Goal: Information Seeking & Learning: Learn about a topic

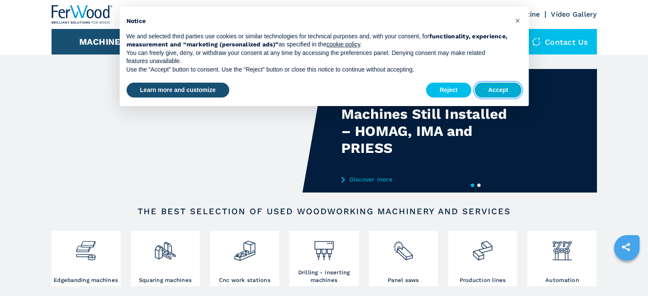
click at [496, 88] on button "Accept" at bounding box center [497, 90] width 47 height 15
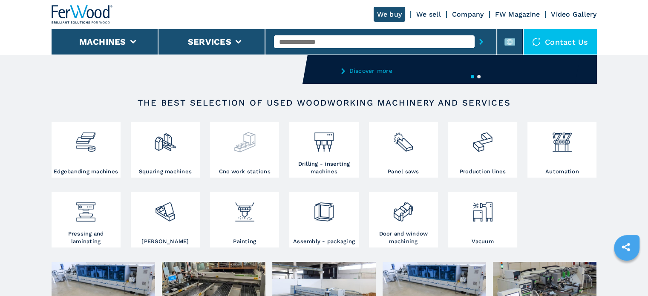
scroll to position [138, 0]
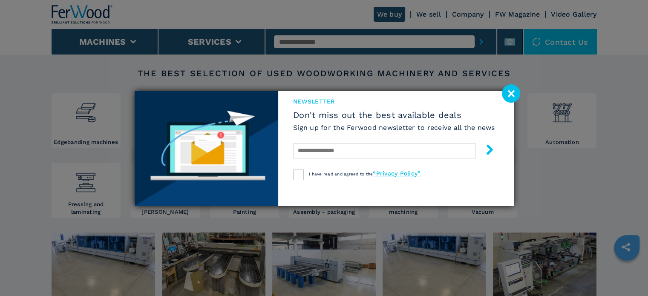
click at [508, 95] on image at bounding box center [511, 93] width 18 height 18
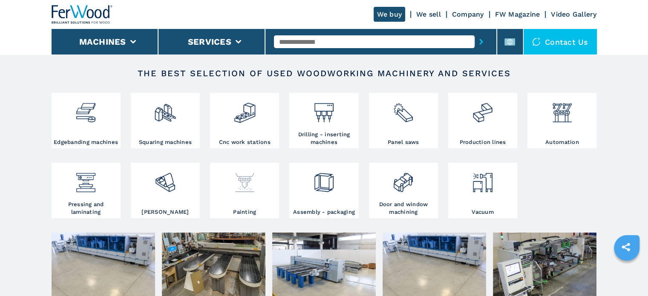
click at [244, 172] on img at bounding box center [244, 179] width 23 height 29
click at [255, 183] on img at bounding box center [244, 179] width 23 height 29
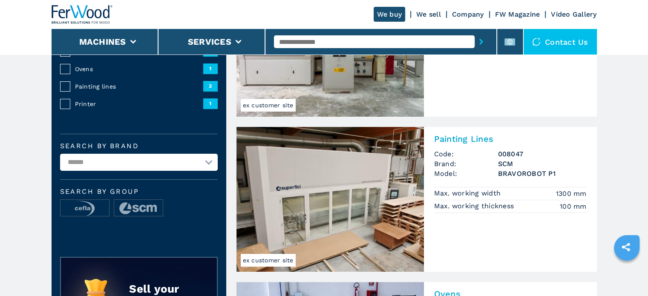
scroll to position [174, 0]
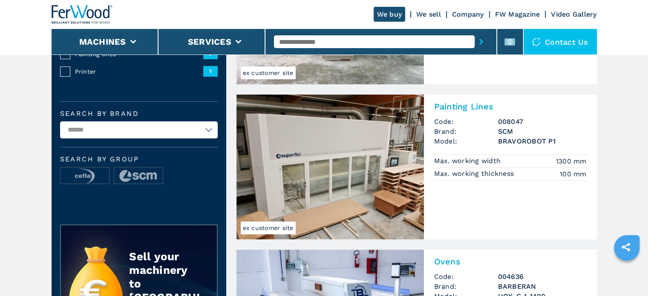
click at [352, 146] on img at bounding box center [329, 167] width 187 height 145
click at [456, 105] on h2 "Painting Lines" at bounding box center [510, 106] width 152 height 10
click at [429, 178] on div "Painting Lines Code: 008047 Brand: SCM Model: BRAVOROBOT P1 Max. working width …" at bounding box center [510, 140] width 173 height 91
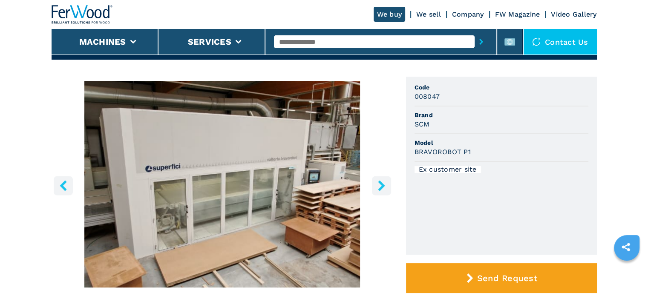
scroll to position [52, 0]
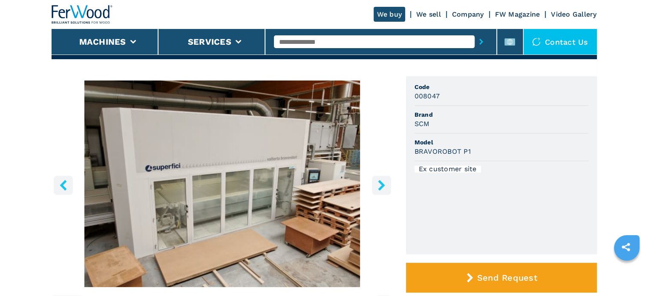
click at [384, 181] on icon "right-button" at bounding box center [381, 185] width 11 height 11
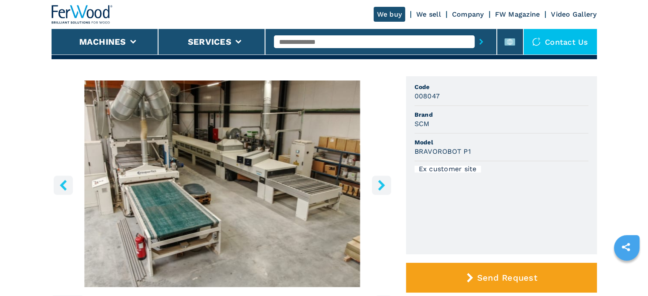
click at [384, 181] on icon "right-button" at bounding box center [381, 185] width 11 height 11
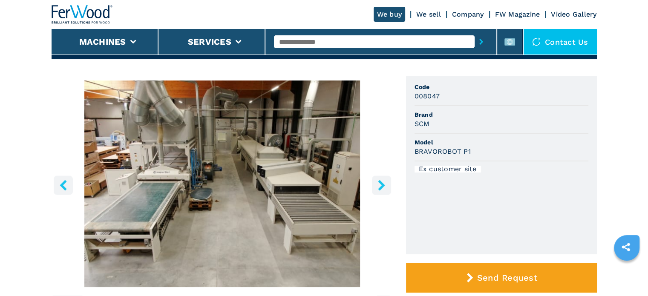
click at [384, 181] on icon "right-button" at bounding box center [381, 185] width 11 height 11
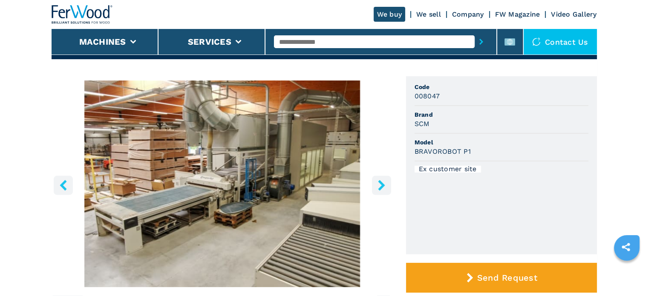
click at [384, 181] on icon "right-button" at bounding box center [381, 185] width 11 height 11
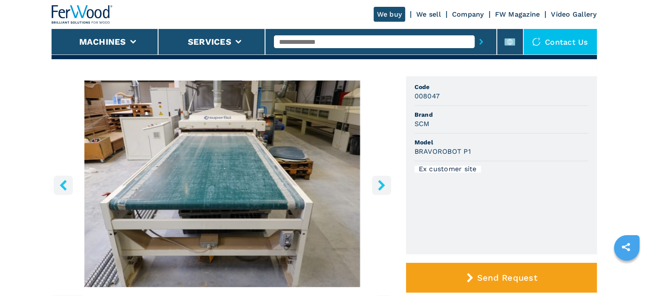
click at [384, 181] on icon "right-button" at bounding box center [381, 185] width 11 height 11
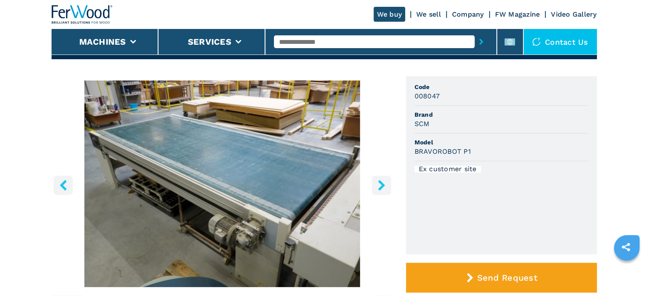
click at [384, 181] on icon "right-button" at bounding box center [381, 185] width 11 height 11
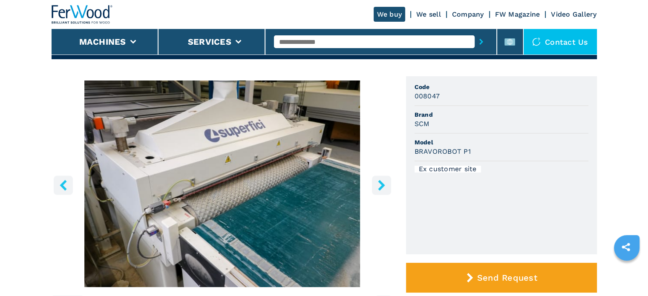
click at [384, 181] on icon "right-button" at bounding box center [381, 185] width 11 height 11
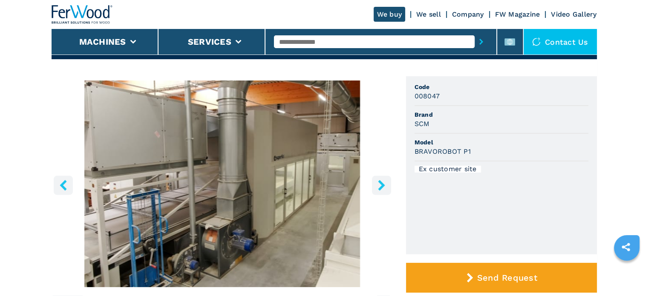
click at [53, 186] on img "Go to Slide 8" at bounding box center [222, 183] width 341 height 207
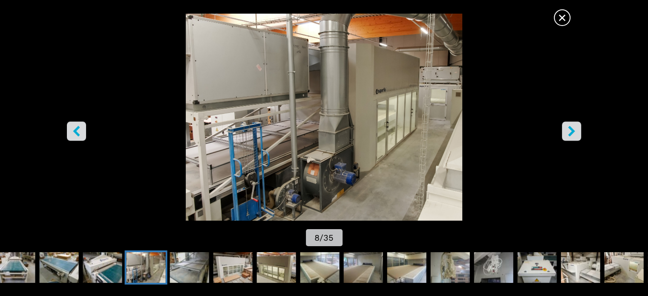
click at [73, 132] on icon "left-button" at bounding box center [76, 131] width 11 height 11
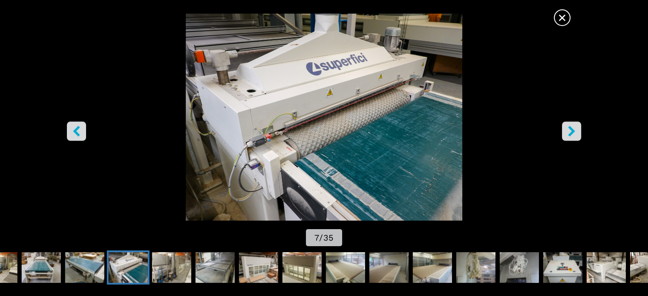
click at [574, 134] on icon "right-button" at bounding box center [571, 131] width 11 height 11
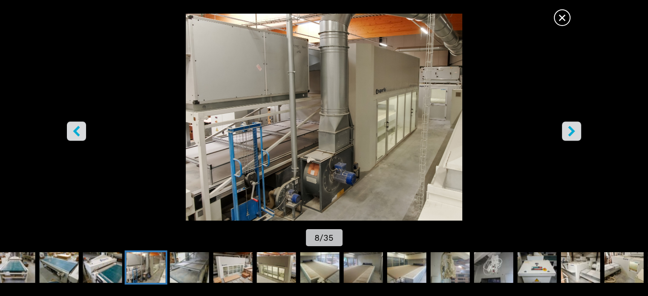
click at [574, 134] on icon "right-button" at bounding box center [571, 131] width 11 height 11
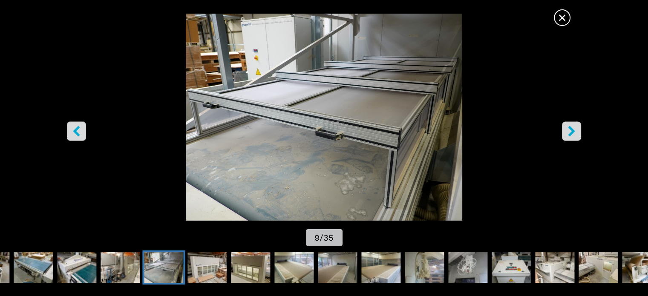
click at [574, 134] on icon "right-button" at bounding box center [571, 131] width 11 height 11
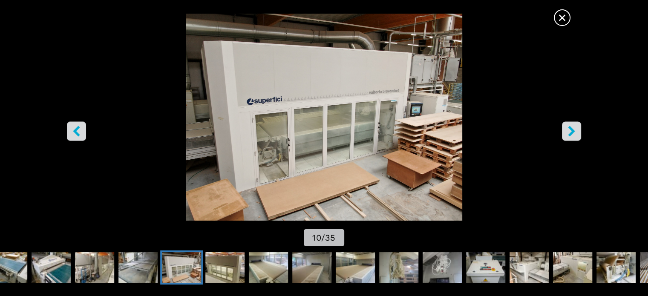
click at [574, 134] on icon "right-button" at bounding box center [571, 131] width 11 height 11
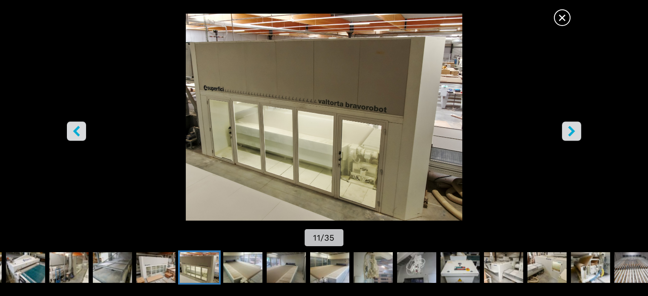
click at [574, 134] on icon "right-button" at bounding box center [571, 131] width 11 height 11
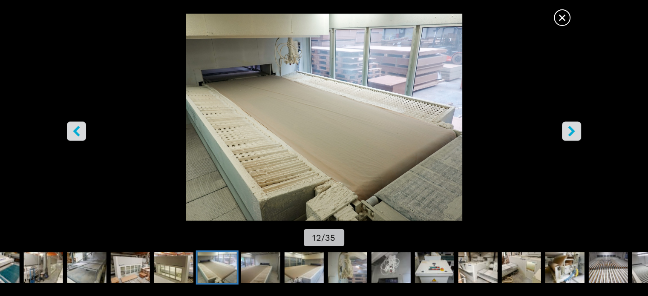
click at [574, 134] on icon "right-button" at bounding box center [571, 131] width 11 height 11
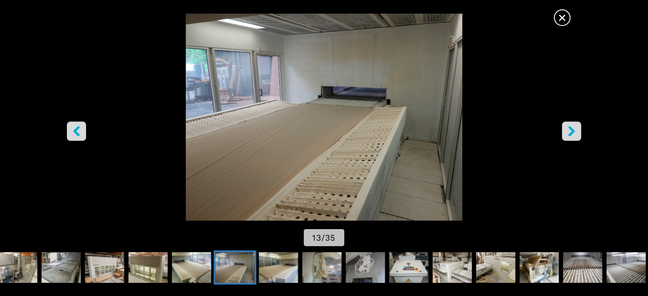
click at [574, 134] on icon "right-button" at bounding box center [571, 131] width 11 height 11
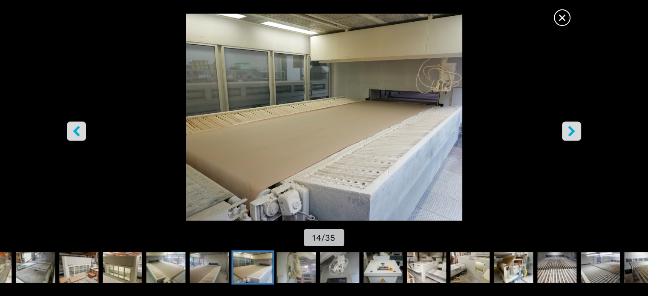
click at [574, 134] on icon "right-button" at bounding box center [571, 131] width 11 height 11
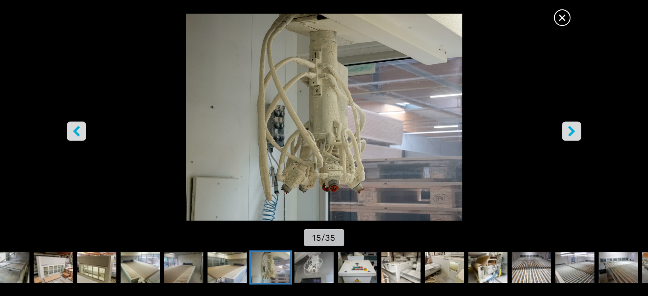
click at [574, 134] on icon "right-button" at bounding box center [571, 131] width 11 height 11
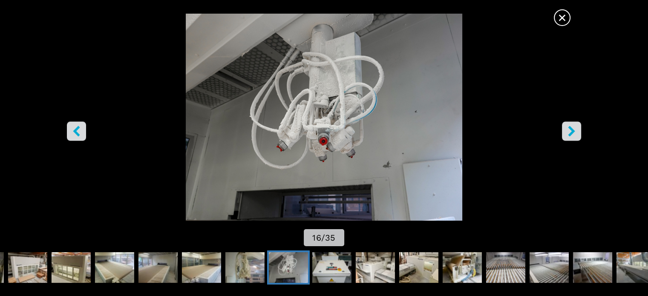
click at [574, 134] on icon "right-button" at bounding box center [571, 131] width 11 height 11
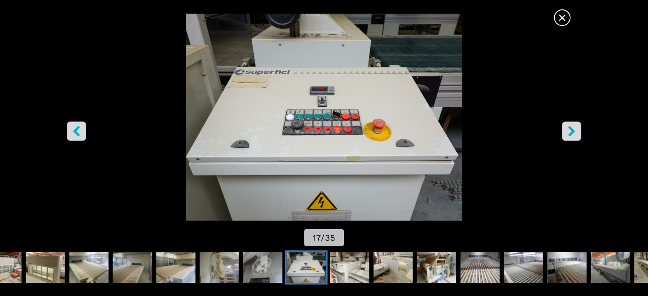
click at [574, 134] on icon "right-button" at bounding box center [571, 131] width 11 height 11
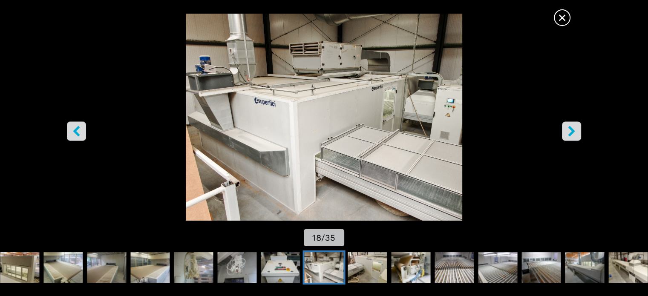
click at [574, 134] on icon "right-button" at bounding box center [571, 131] width 11 height 11
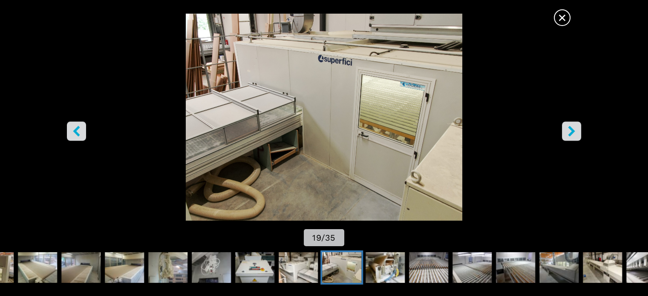
click at [574, 134] on icon "right-button" at bounding box center [571, 131] width 11 height 11
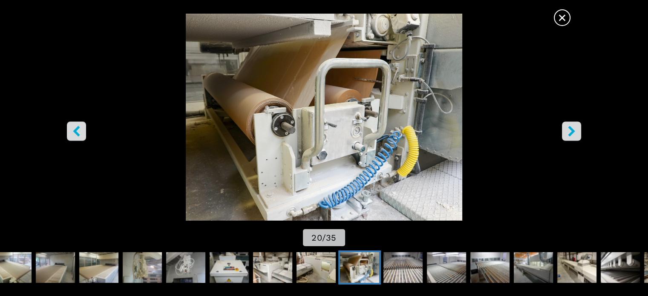
click at [574, 134] on icon "right-button" at bounding box center [571, 131] width 11 height 11
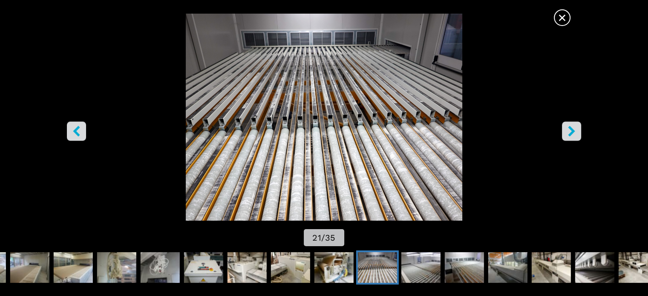
click at [574, 134] on icon "right-button" at bounding box center [571, 131] width 11 height 11
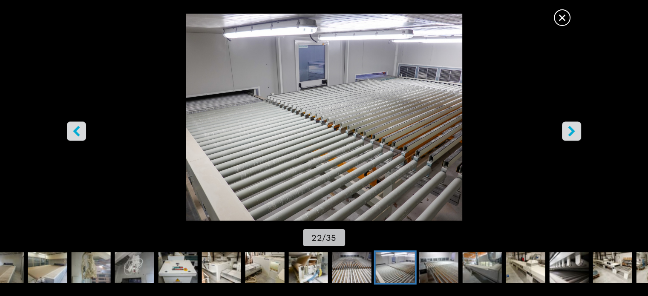
click at [574, 134] on icon "right-button" at bounding box center [571, 131] width 11 height 11
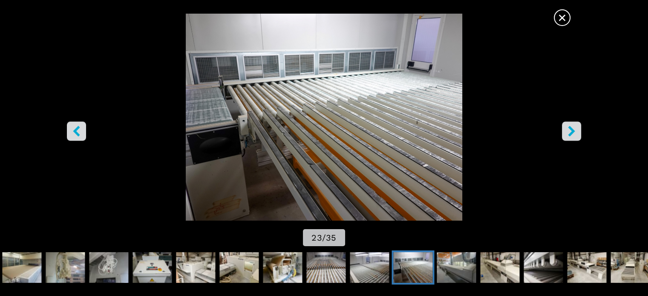
click at [562, 20] on span "×" at bounding box center [561, 16] width 15 height 15
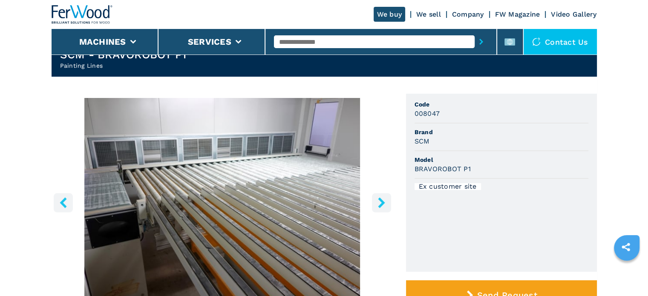
scroll to position [34, 0]
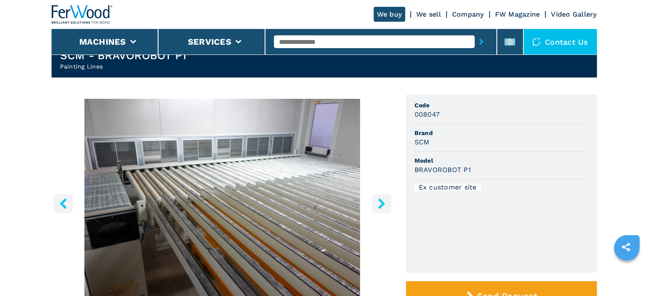
click at [373, 211] on button "right-button" at bounding box center [381, 203] width 19 height 19
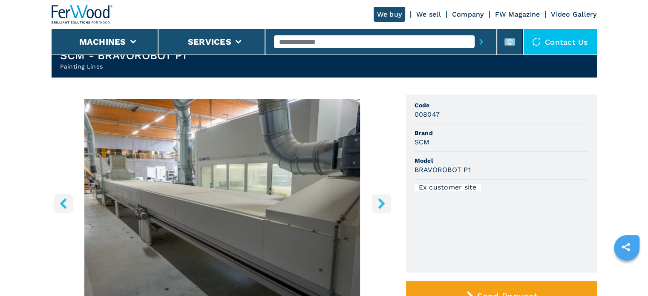
click at [373, 211] on button "right-button" at bounding box center [381, 203] width 19 height 19
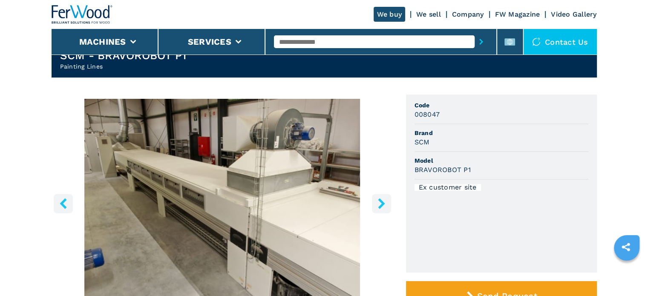
click at [373, 211] on button "right-button" at bounding box center [381, 203] width 19 height 19
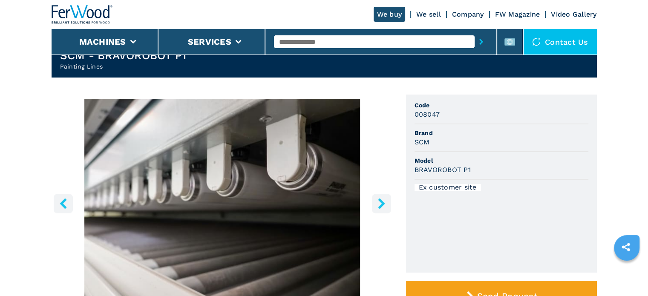
click at [373, 211] on button "right-button" at bounding box center [381, 203] width 19 height 19
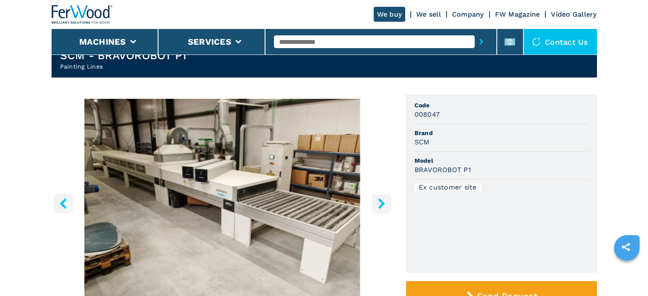
click at [373, 211] on button "right-button" at bounding box center [381, 203] width 19 height 19
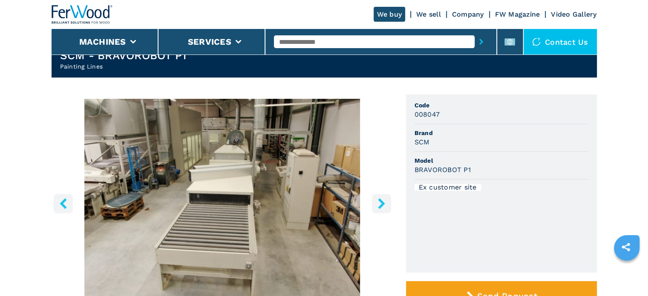
click at [373, 211] on button "right-button" at bounding box center [381, 203] width 19 height 19
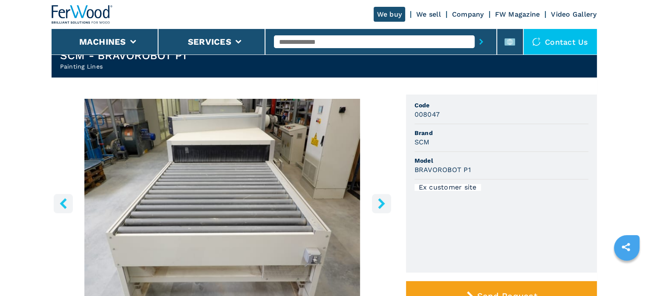
click at [373, 211] on button "right-button" at bounding box center [381, 203] width 19 height 19
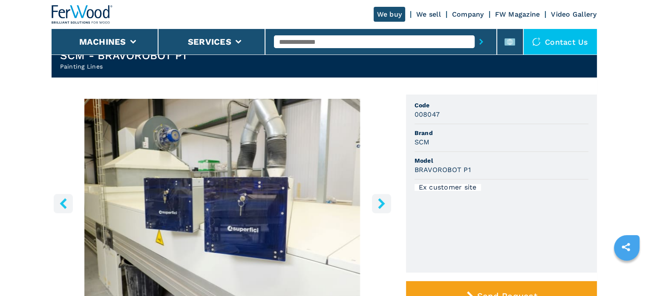
click at [373, 211] on button "right-button" at bounding box center [381, 203] width 19 height 19
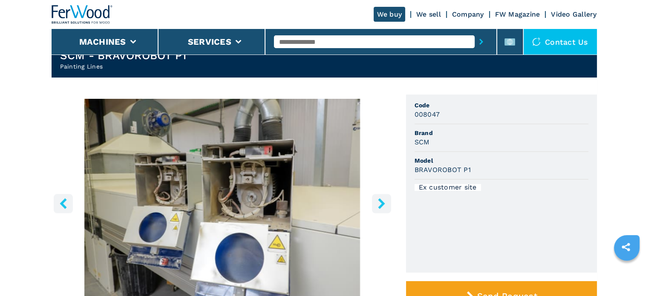
click at [373, 211] on button "right-button" at bounding box center [381, 203] width 19 height 19
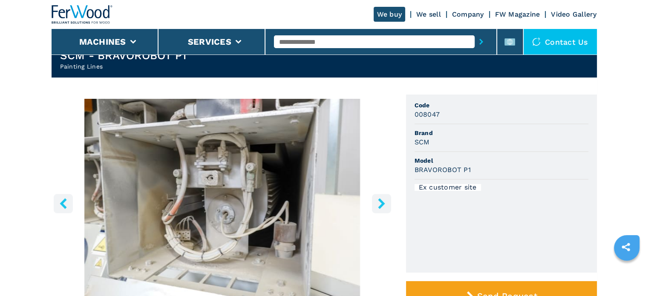
click at [373, 211] on button "right-button" at bounding box center [381, 203] width 19 height 19
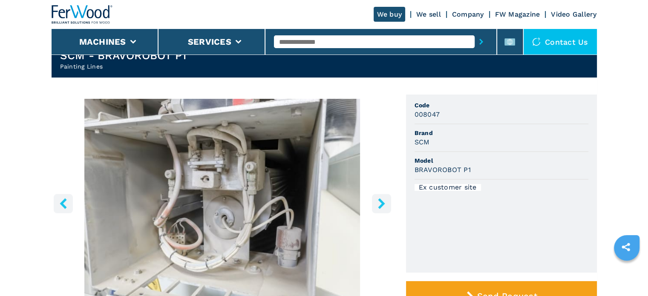
click at [380, 210] on button "right-button" at bounding box center [381, 203] width 19 height 19
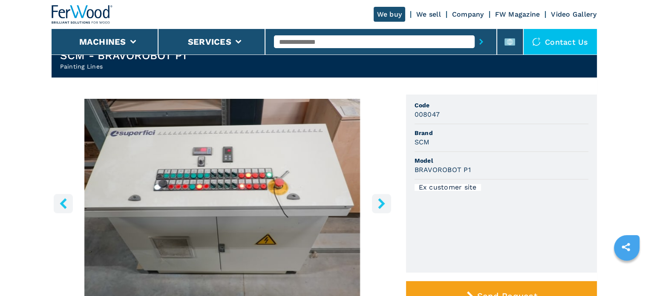
click at [380, 210] on button "right-button" at bounding box center [381, 203] width 19 height 19
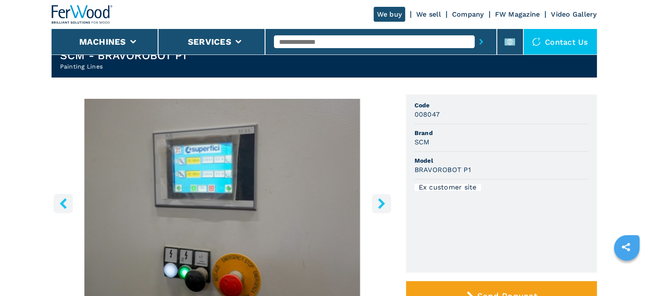
click at [380, 210] on button "right-button" at bounding box center [381, 203] width 19 height 19
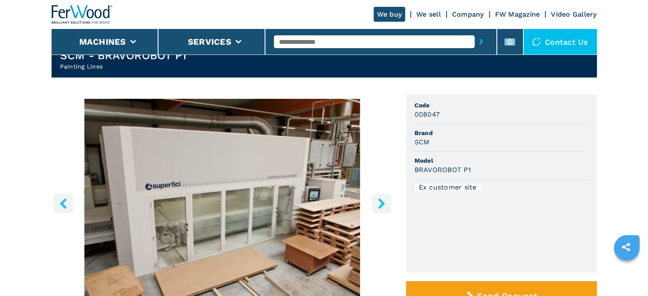
click at [383, 203] on icon "right-button" at bounding box center [381, 203] width 7 height 11
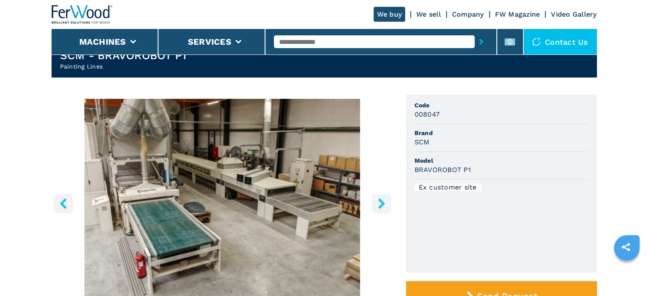
click at [383, 203] on icon "right-button" at bounding box center [381, 203] width 7 height 11
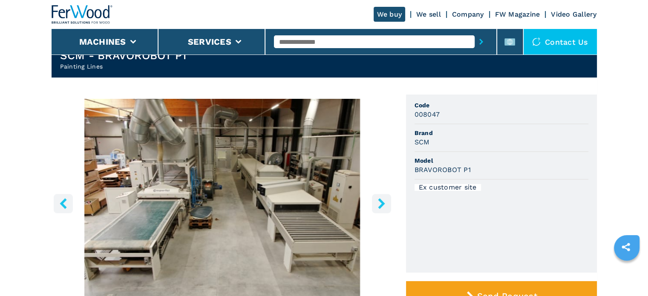
click at [383, 203] on icon "right-button" at bounding box center [381, 203] width 7 height 11
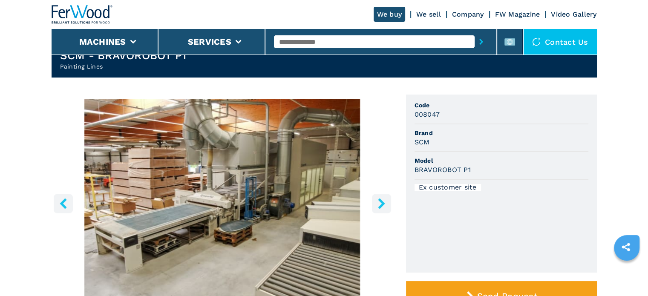
click at [383, 203] on icon "right-button" at bounding box center [381, 203] width 7 height 11
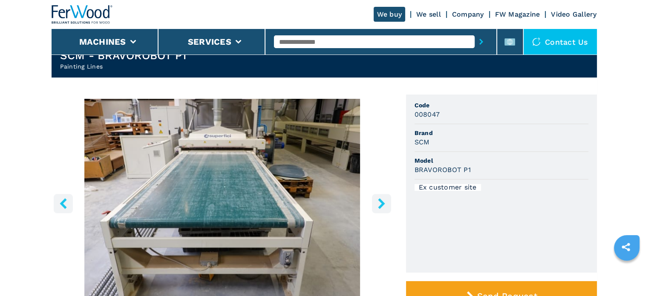
click at [383, 203] on icon "right-button" at bounding box center [381, 203] width 7 height 11
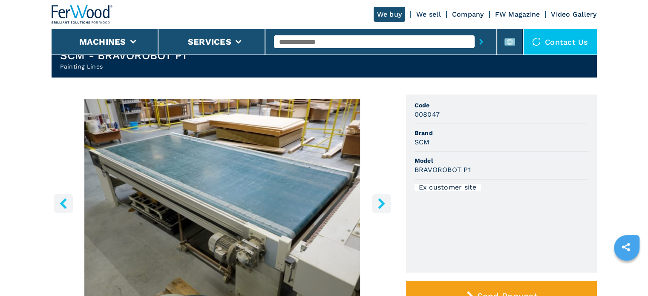
click at [383, 203] on icon "right-button" at bounding box center [381, 203] width 7 height 11
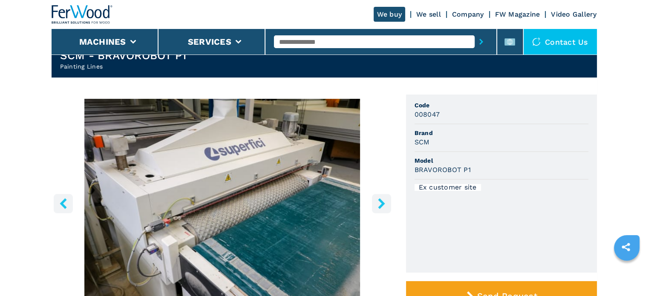
click at [383, 203] on icon "right-button" at bounding box center [381, 203] width 7 height 11
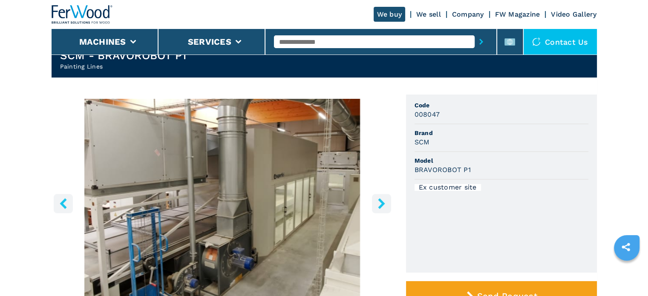
click at [383, 203] on icon "right-button" at bounding box center [381, 203] width 7 height 11
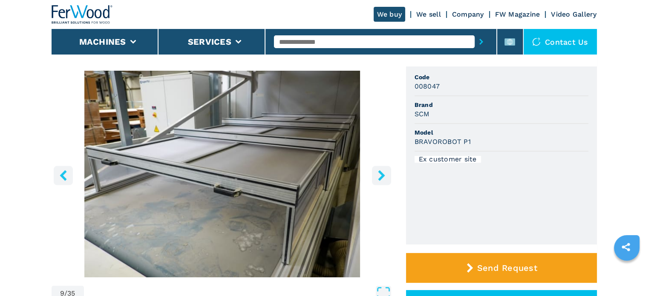
scroll to position [61, 0]
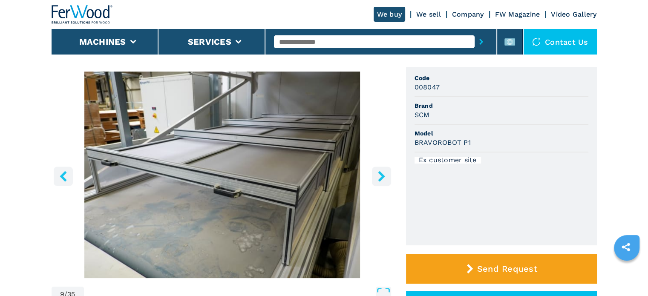
click at [377, 178] on icon "right-button" at bounding box center [381, 176] width 11 height 11
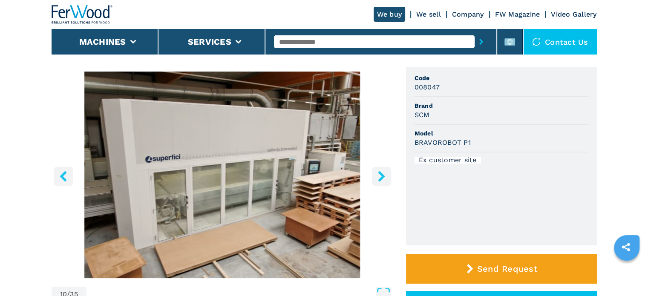
click at [377, 178] on icon "right-button" at bounding box center [381, 176] width 11 height 11
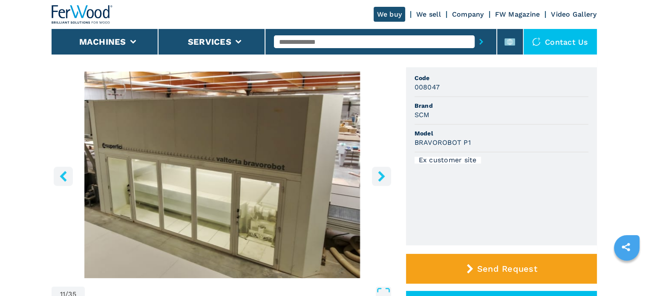
click at [377, 178] on icon "right-button" at bounding box center [381, 176] width 11 height 11
